Goal: Information Seeking & Learning: Stay updated

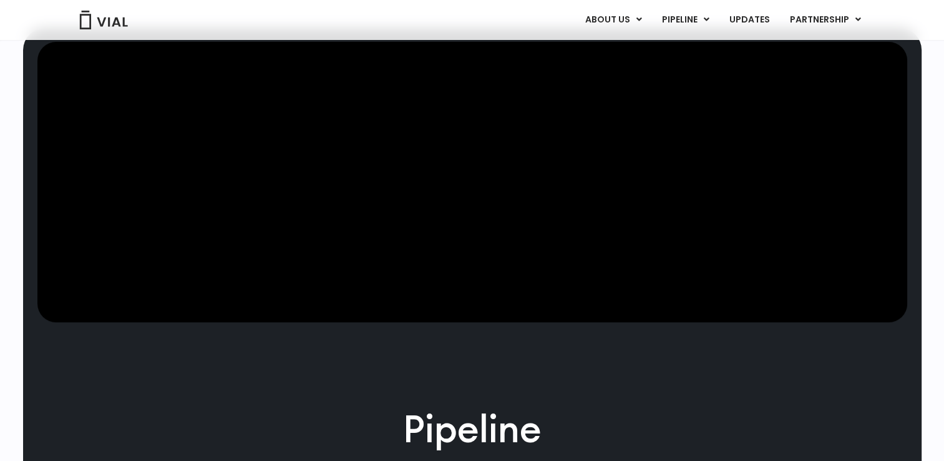
scroll to position [374, 0]
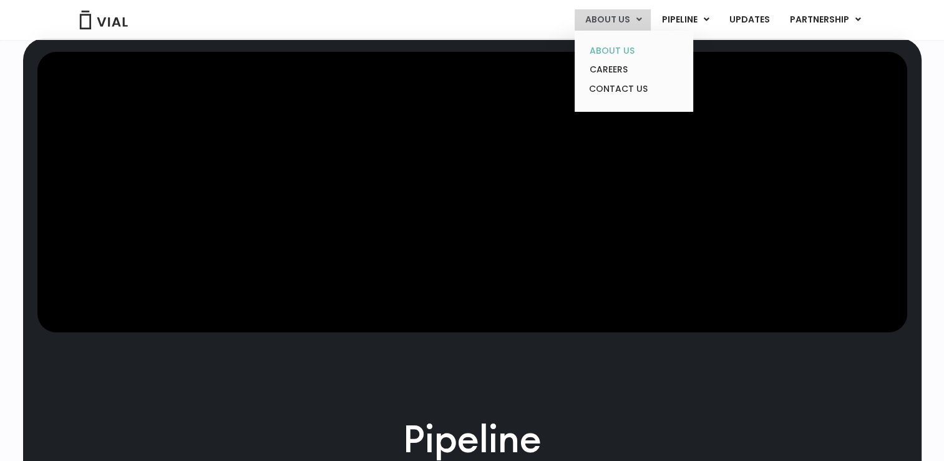
click at [629, 48] on link "ABOUT US" at bounding box center [633, 50] width 109 height 19
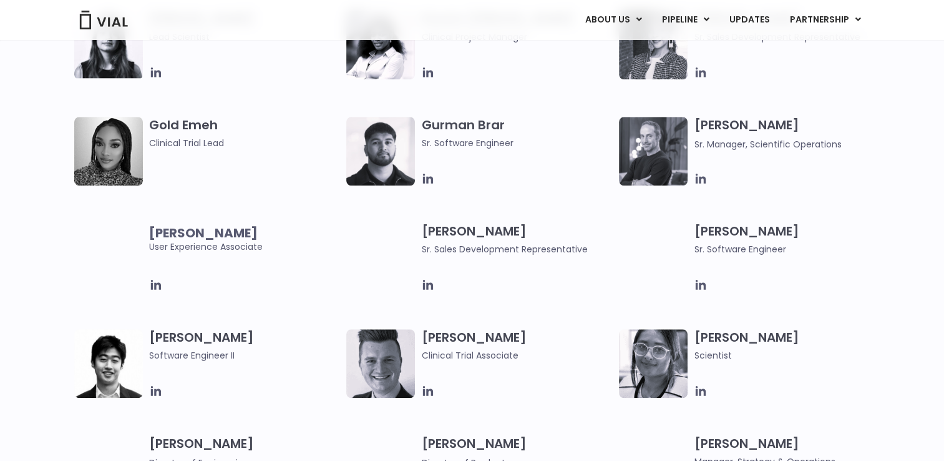
scroll to position [1311, 0]
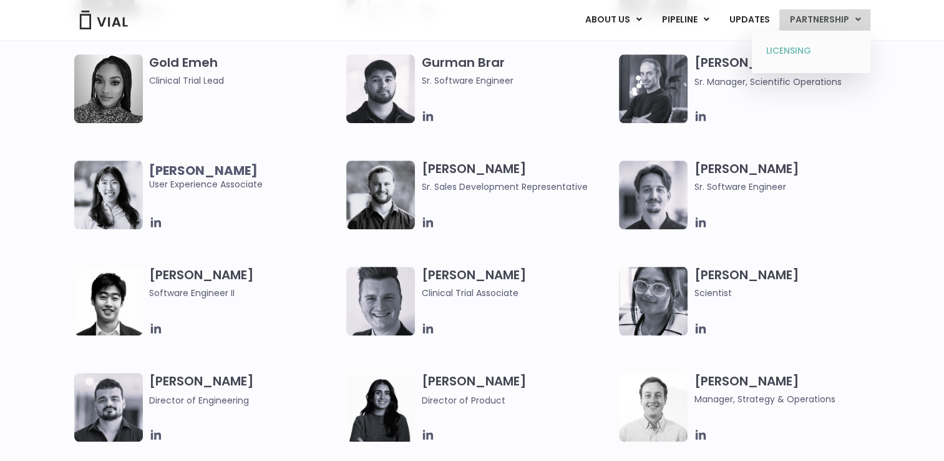
click at [800, 49] on link "LICENSING" at bounding box center [810, 51] width 109 height 20
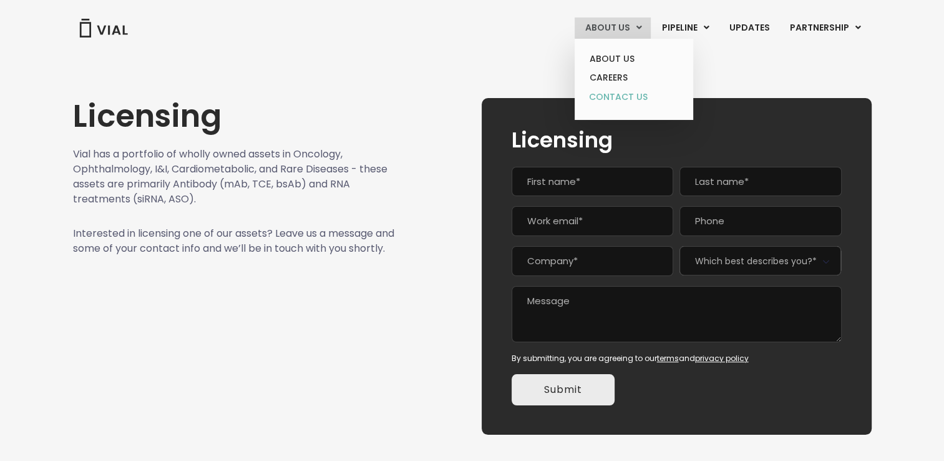
click at [620, 99] on link "CONTACT US" at bounding box center [633, 97] width 109 height 20
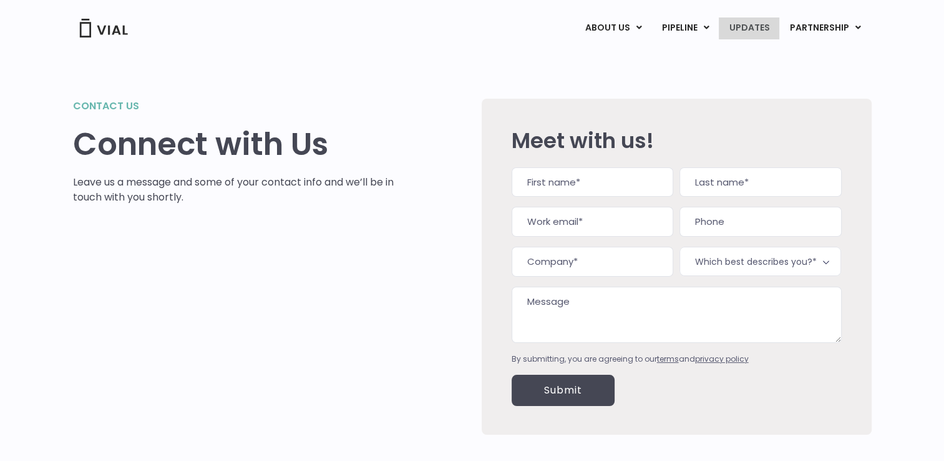
click at [755, 32] on link "UPDATES" at bounding box center [749, 27] width 60 height 21
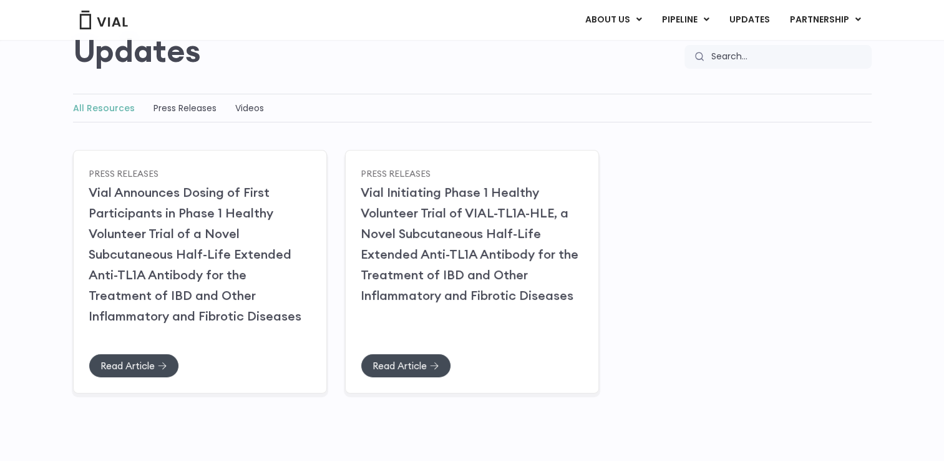
scroll to position [125, 0]
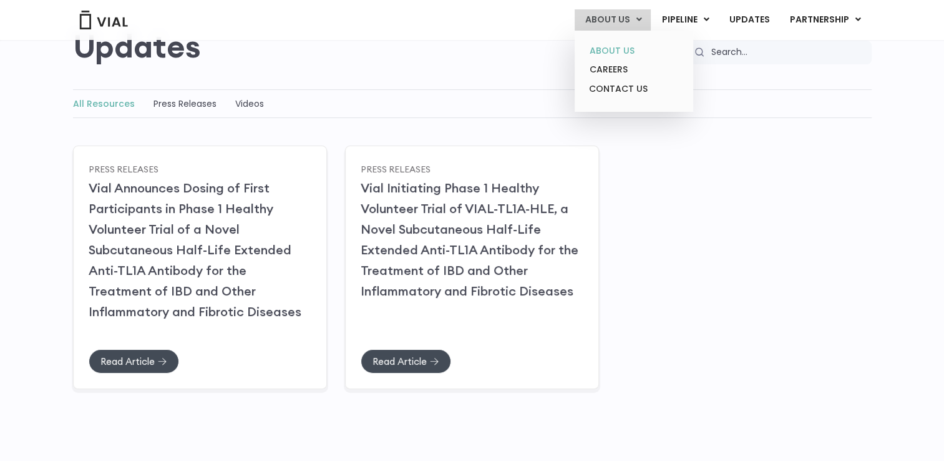
click at [612, 51] on link "ABOUT US" at bounding box center [633, 50] width 109 height 19
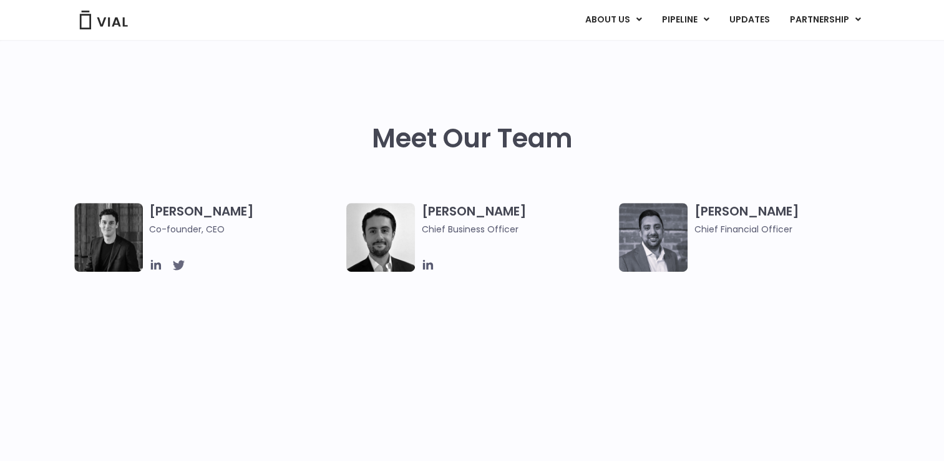
scroll to position [562, 0]
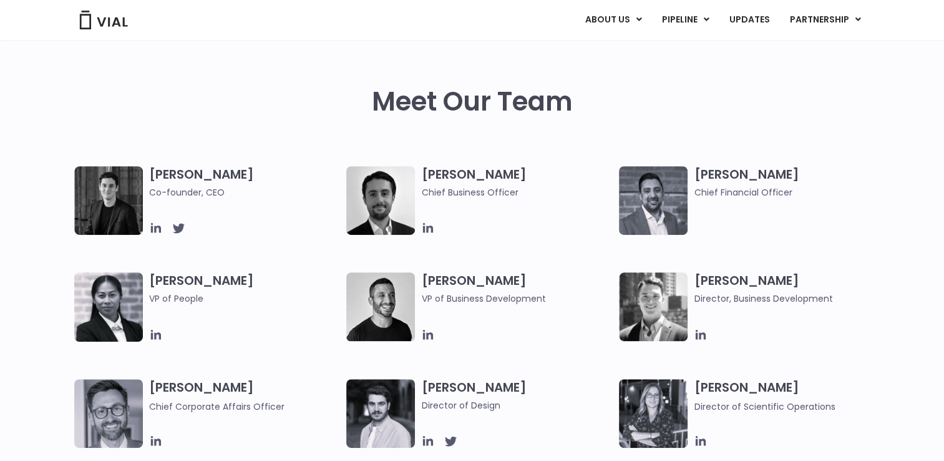
click at [116, 205] on img at bounding box center [108, 200] width 69 height 69
click at [175, 227] on icon at bounding box center [178, 228] width 12 height 10
click at [153, 228] on icon at bounding box center [156, 228] width 14 height 14
click at [429, 230] on icon at bounding box center [428, 228] width 14 height 14
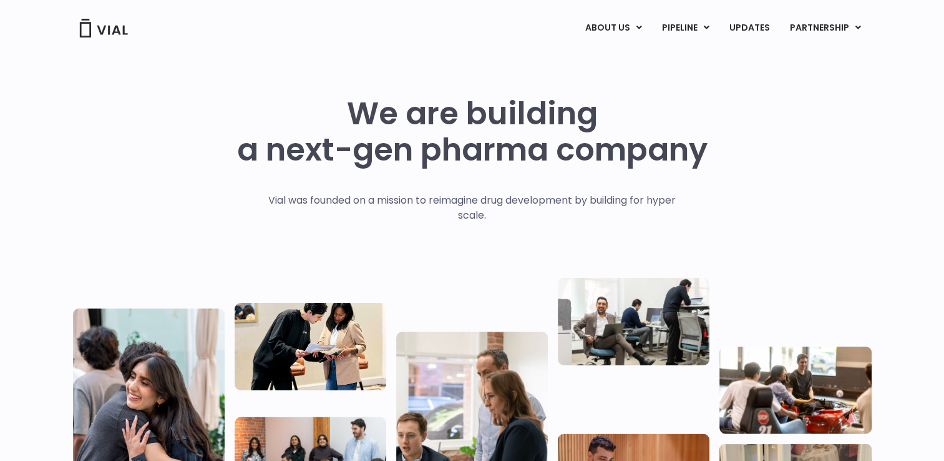
scroll to position [0, 0]
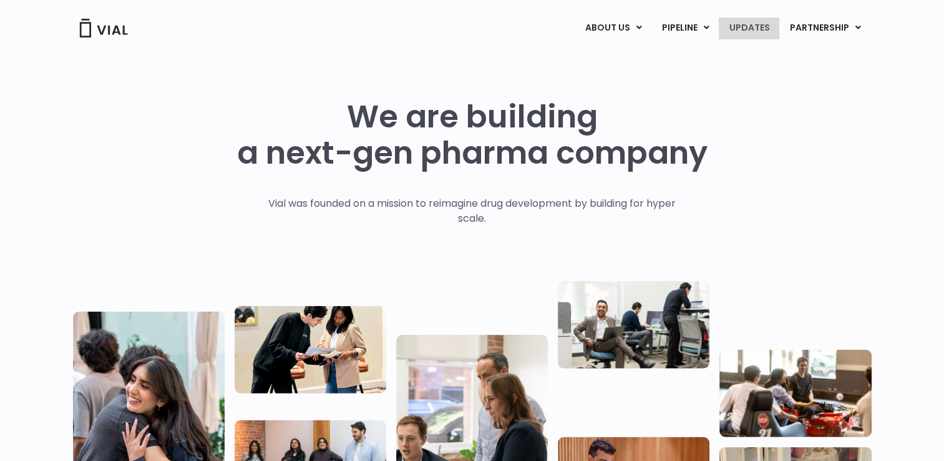
click at [740, 31] on link "UPDATES" at bounding box center [749, 27] width 60 height 21
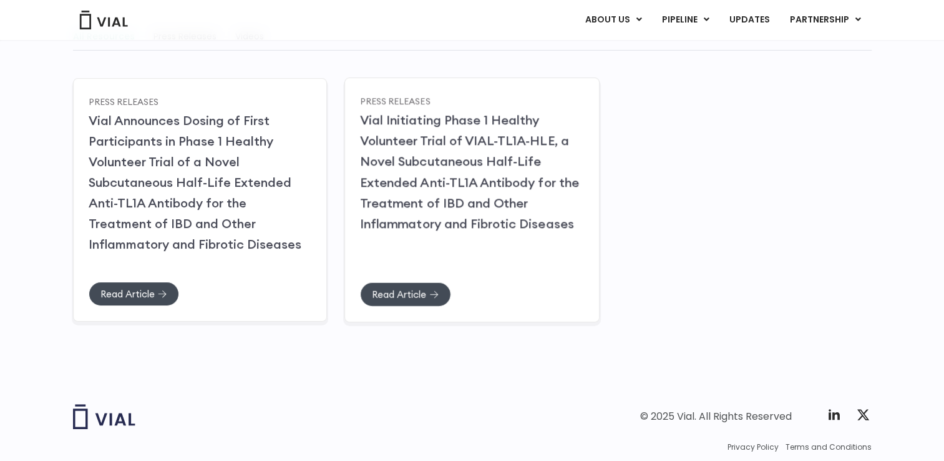
scroll to position [170, 0]
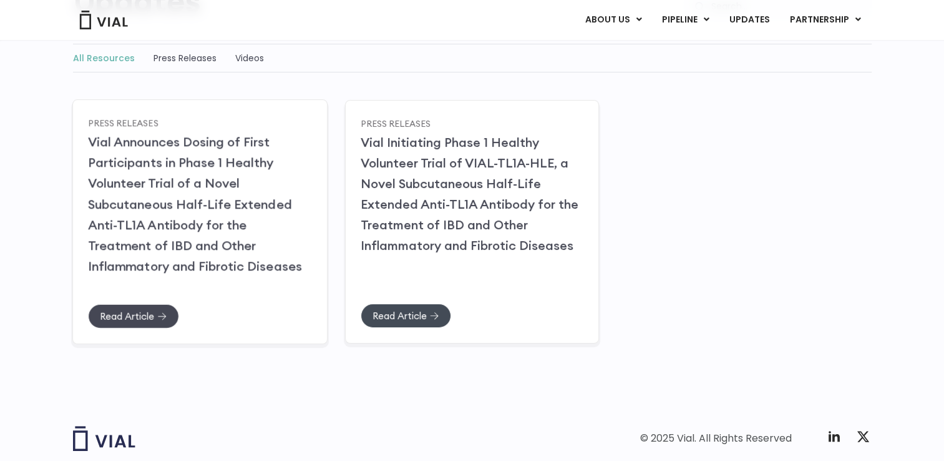
click at [137, 311] on span "Read Article" at bounding box center [127, 315] width 54 height 9
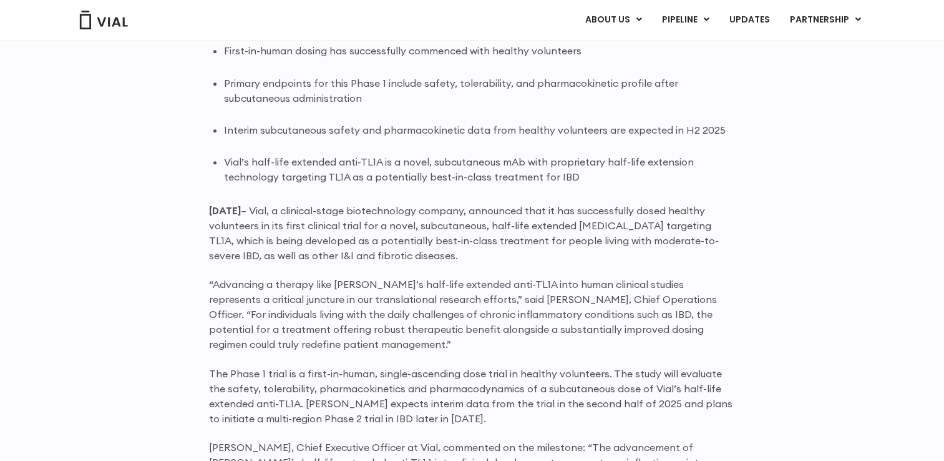
scroll to position [874, 0]
